Goal: Information Seeking & Learning: Learn about a topic

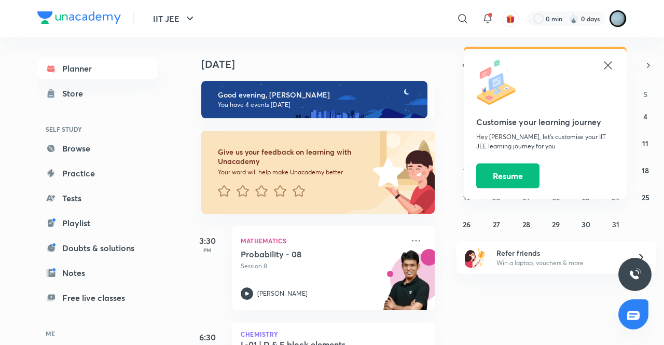
click at [610, 68] on icon at bounding box center [608, 65] width 8 height 8
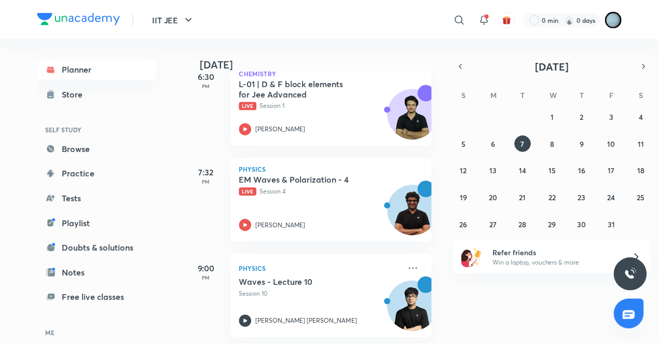
scroll to position [271, 0]
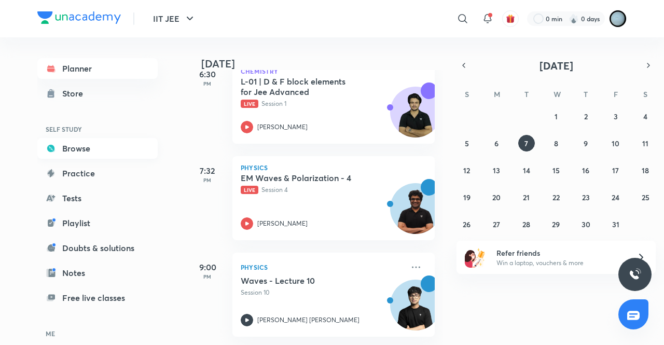
click at [89, 148] on link "Browse" at bounding box center [97, 148] width 120 height 21
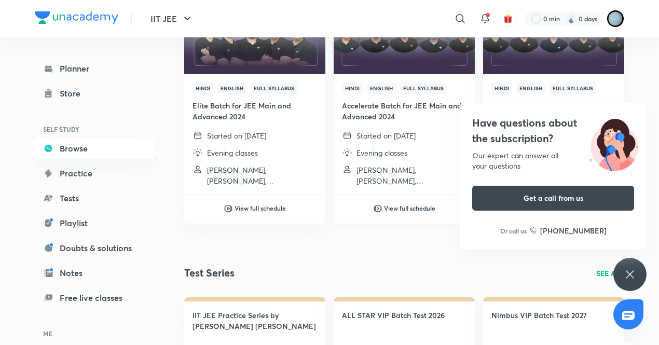
scroll to position [1496, 0]
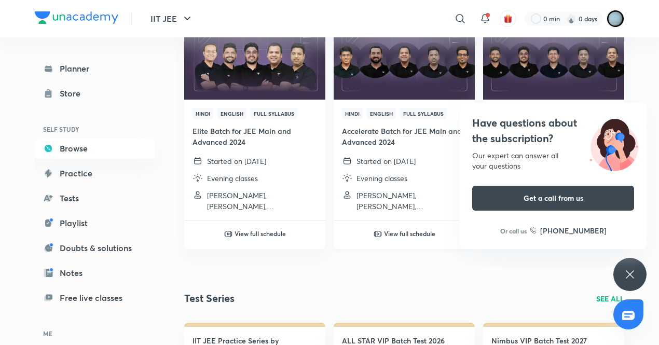
click at [409, 85] on img at bounding box center [404, 60] width 144 height 80
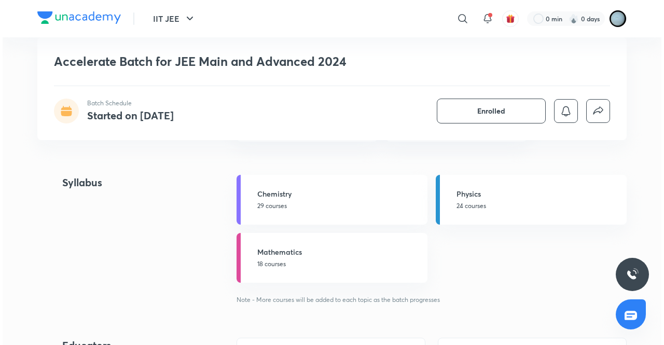
scroll to position [574, 0]
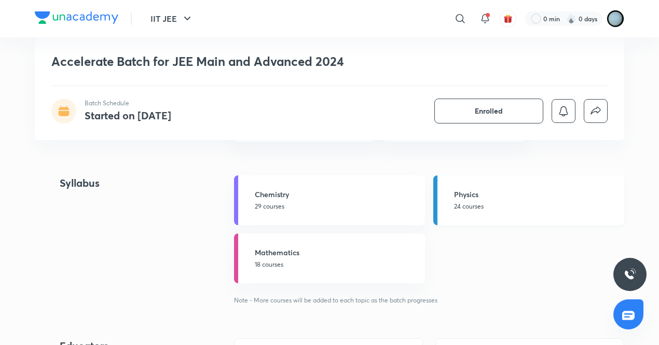
click at [471, 205] on p "24 courses" at bounding box center [536, 206] width 164 height 9
click at [463, 22] on icon at bounding box center [460, 18] width 12 height 12
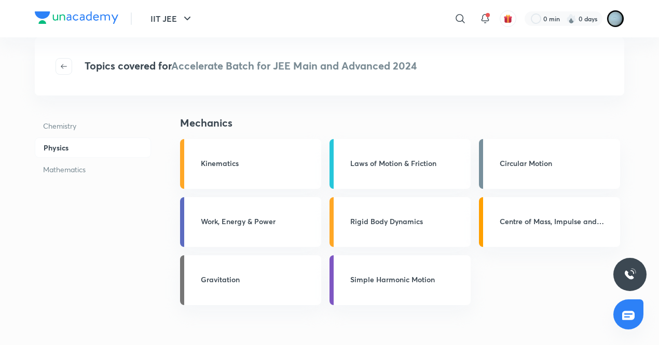
click at [463, 22] on icon at bounding box center [460, 18] width 12 height 12
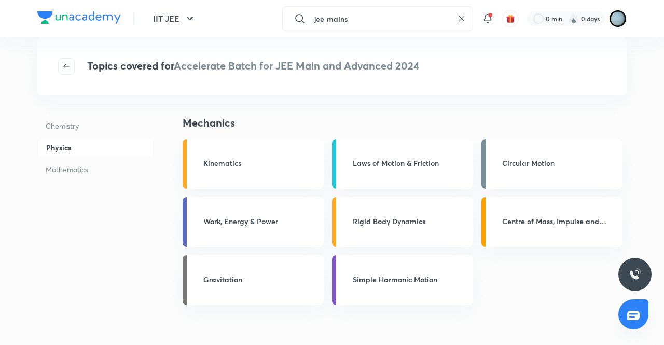
type input "jee mains"
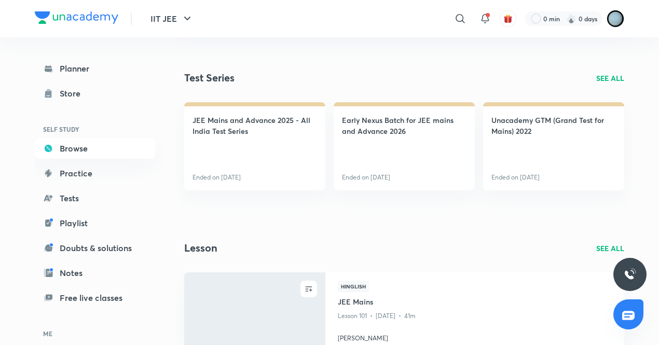
scroll to position [699, 0]
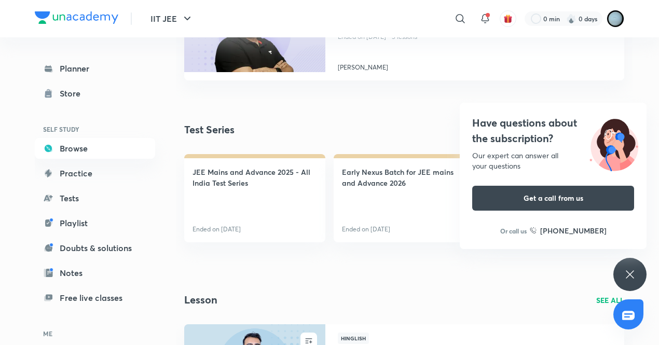
click at [434, 129] on div "Test Series SEE ALL" at bounding box center [404, 130] width 440 height 16
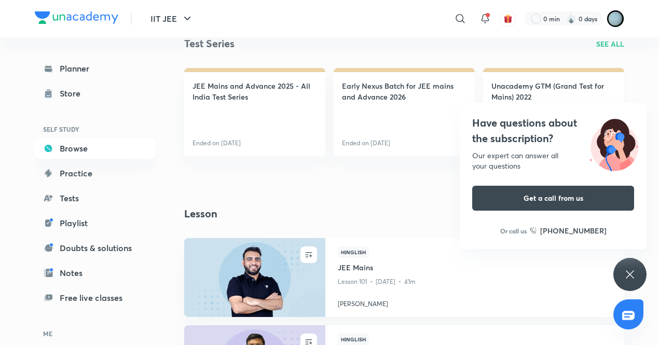
scroll to position [739, 0]
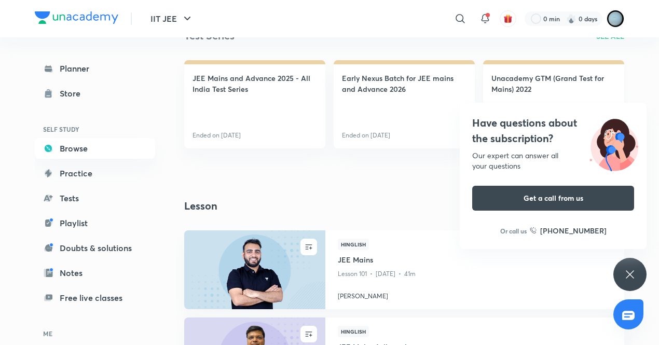
click at [519, 76] on h4 "Unacademy GTM (Grand Test for Mains) 2022" at bounding box center [554, 84] width 125 height 22
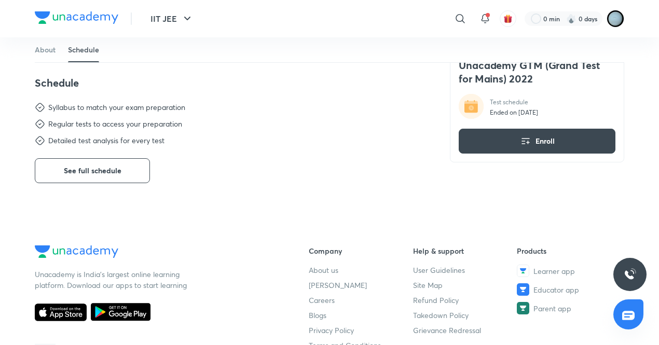
scroll to position [358, 0]
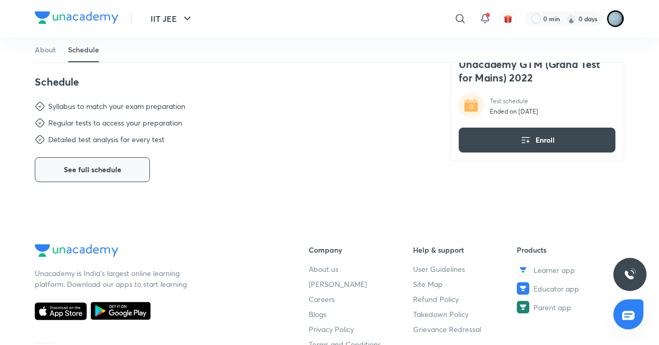
click at [116, 165] on span "See full schedule" at bounding box center [93, 170] width 58 height 10
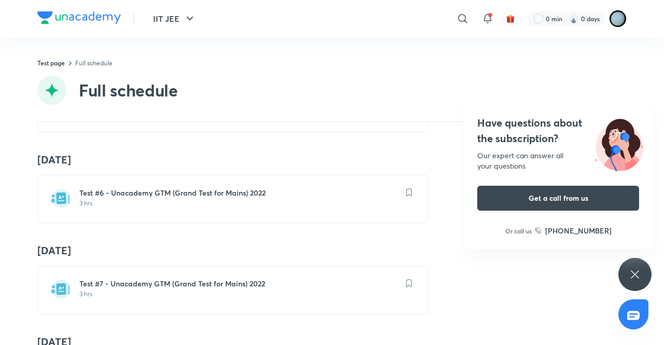
scroll to position [438, 0]
